Goal: Information Seeking & Learning: Learn about a topic

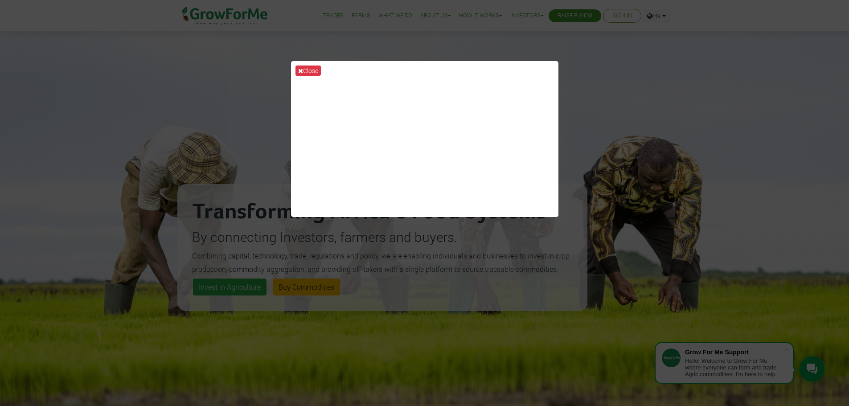
click at [670, 66] on div "Close" at bounding box center [424, 203] width 849 height 406
click at [301, 69] on icon at bounding box center [300, 71] width 5 height 6
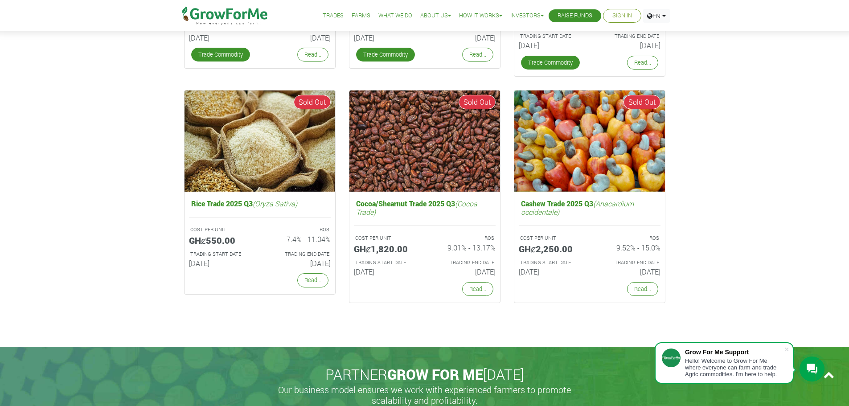
scroll to position [1828, 0]
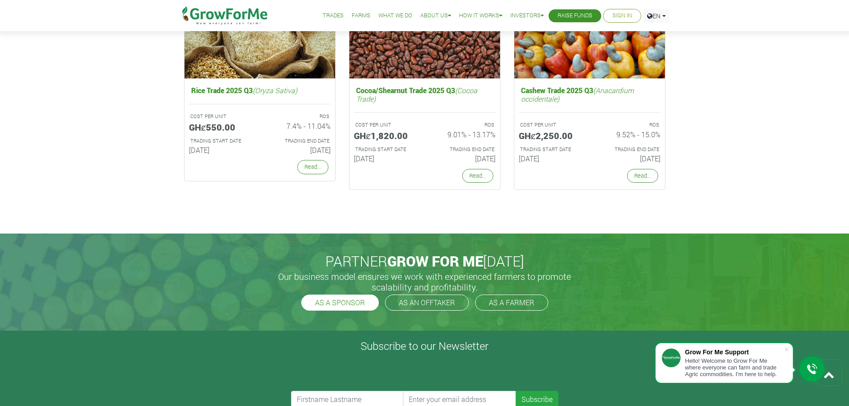
click at [337, 304] on link "AS A SPONSOR" at bounding box center [340, 303] width 78 height 16
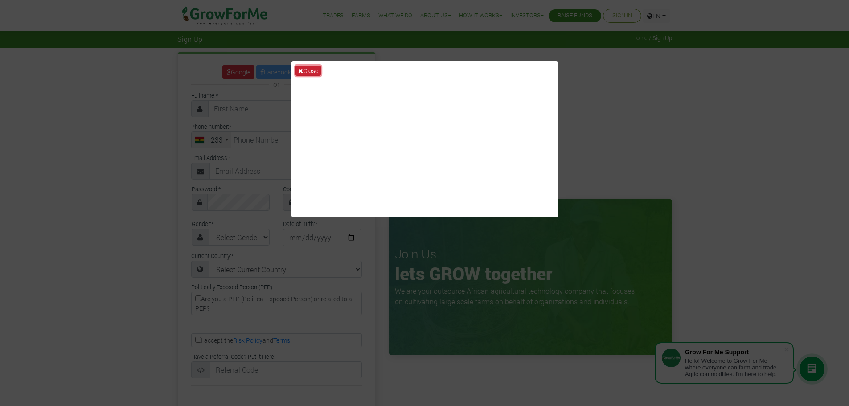
click at [298, 68] on icon at bounding box center [300, 71] width 5 height 6
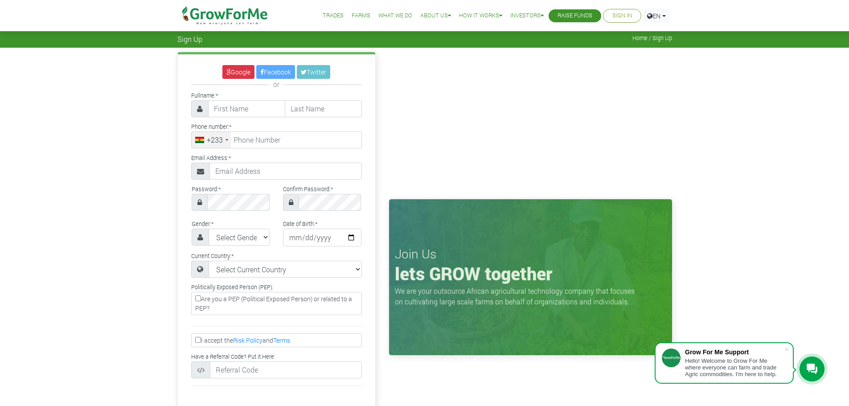
click at [352, 19] on link "Farms" at bounding box center [361, 15] width 19 height 9
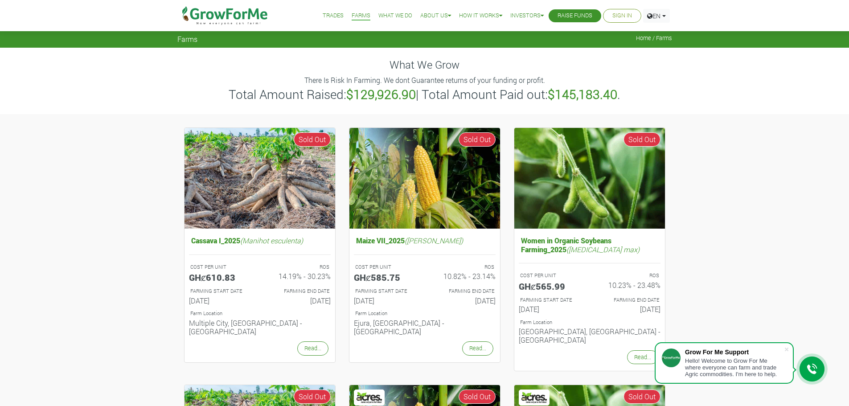
click at [329, 16] on link "Trades" at bounding box center [333, 15] width 21 height 9
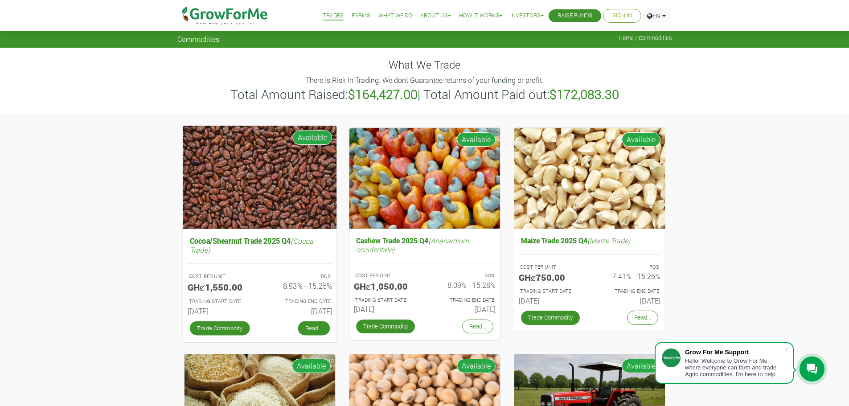
click at [310, 335] on link "Read..." at bounding box center [314, 328] width 32 height 14
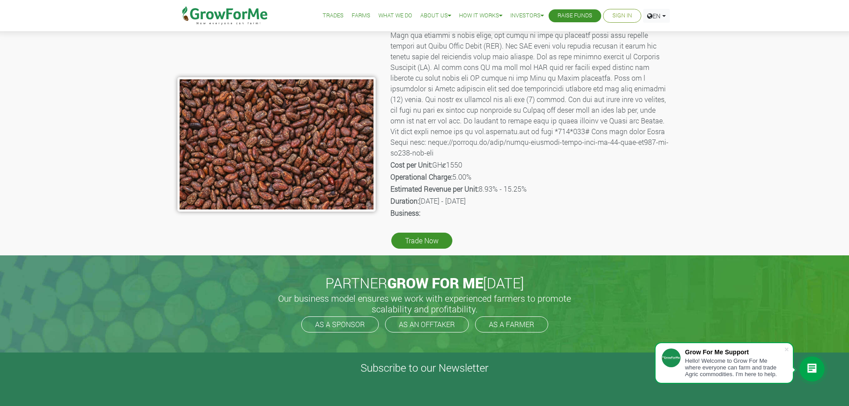
scroll to position [134, 0]
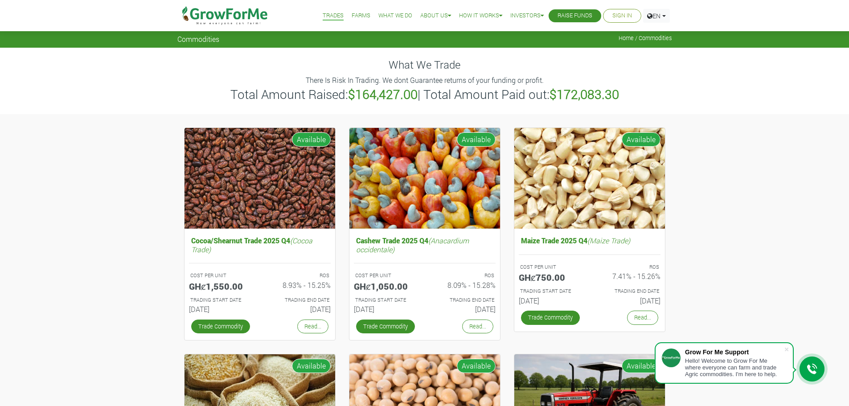
click at [352, 16] on link "Farms" at bounding box center [361, 15] width 19 height 9
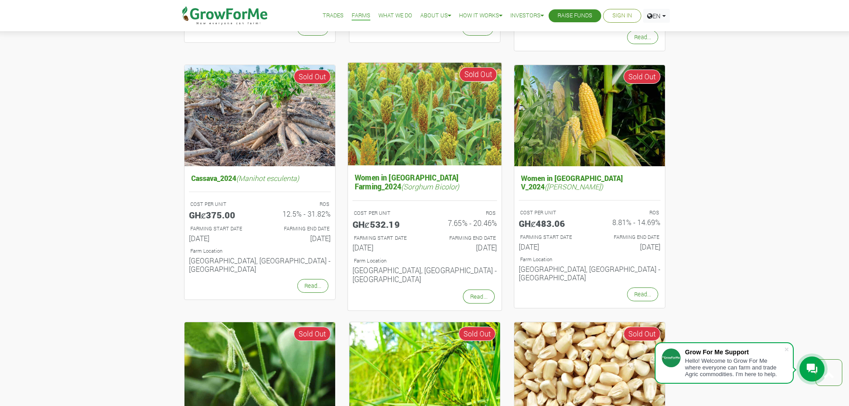
scroll to position [713, 0]
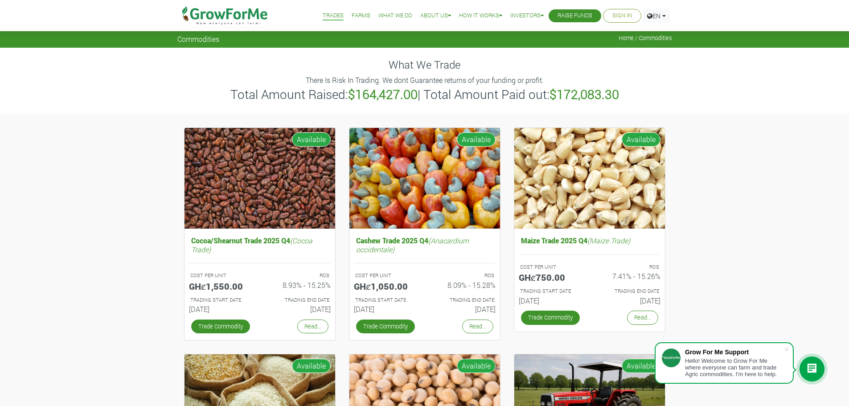
click at [360, 16] on link "Farms" at bounding box center [361, 15] width 19 height 9
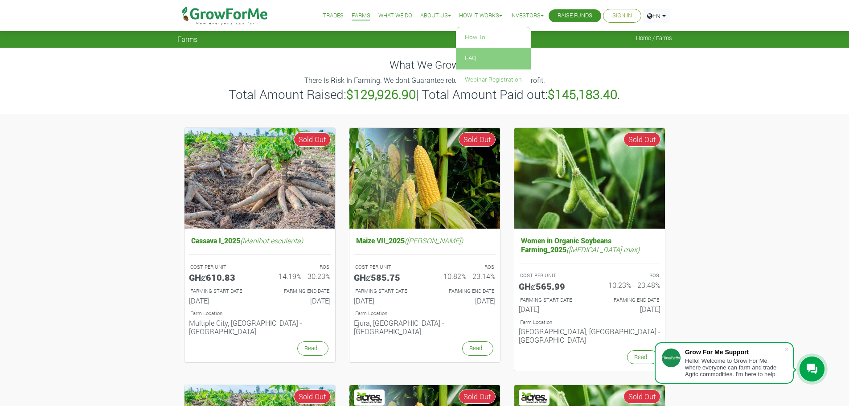
click at [466, 57] on link "FAQ" at bounding box center [493, 58] width 75 height 21
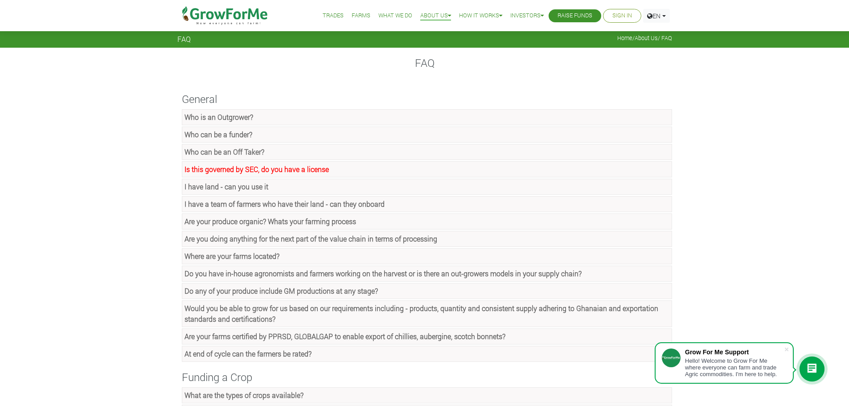
click at [354, 16] on link "Farms" at bounding box center [361, 15] width 19 height 9
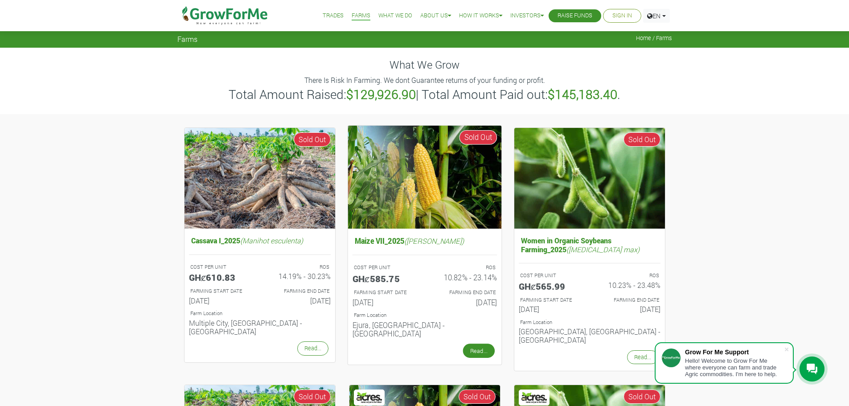
click at [475, 345] on link "Read..." at bounding box center [479, 351] width 32 height 14
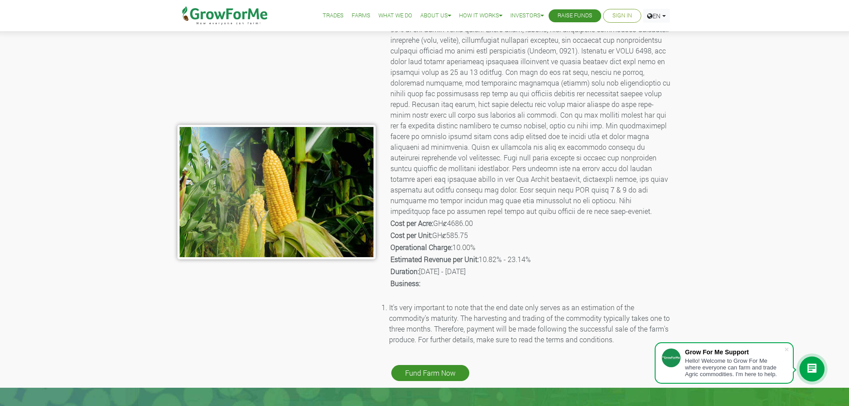
scroll to position [89, 0]
